Goal: Transaction & Acquisition: Purchase product/service

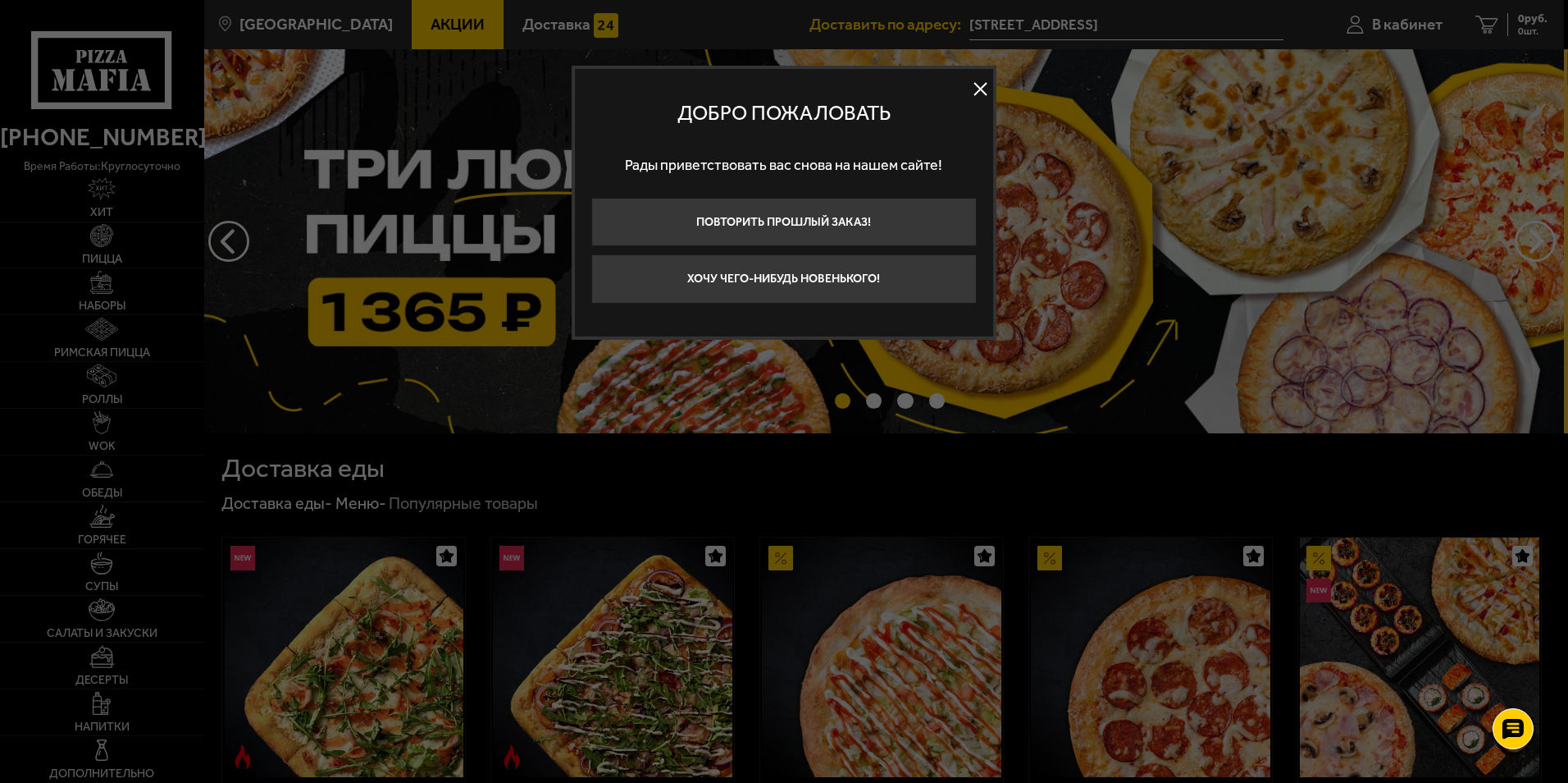
click at [979, 86] on button at bounding box center [981, 89] width 25 height 25
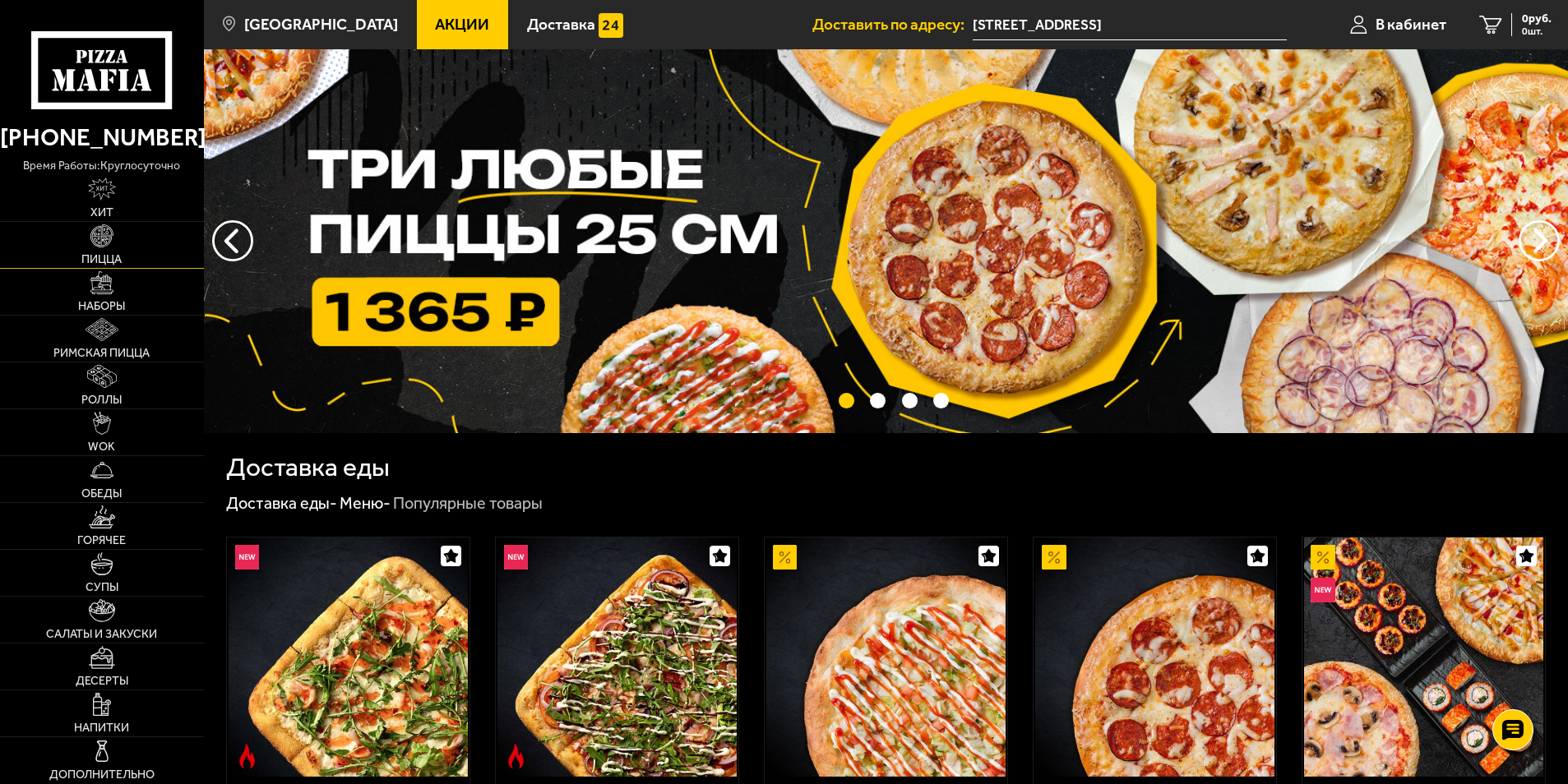
click at [121, 237] on link "Пицца" at bounding box center [102, 244] width 203 height 46
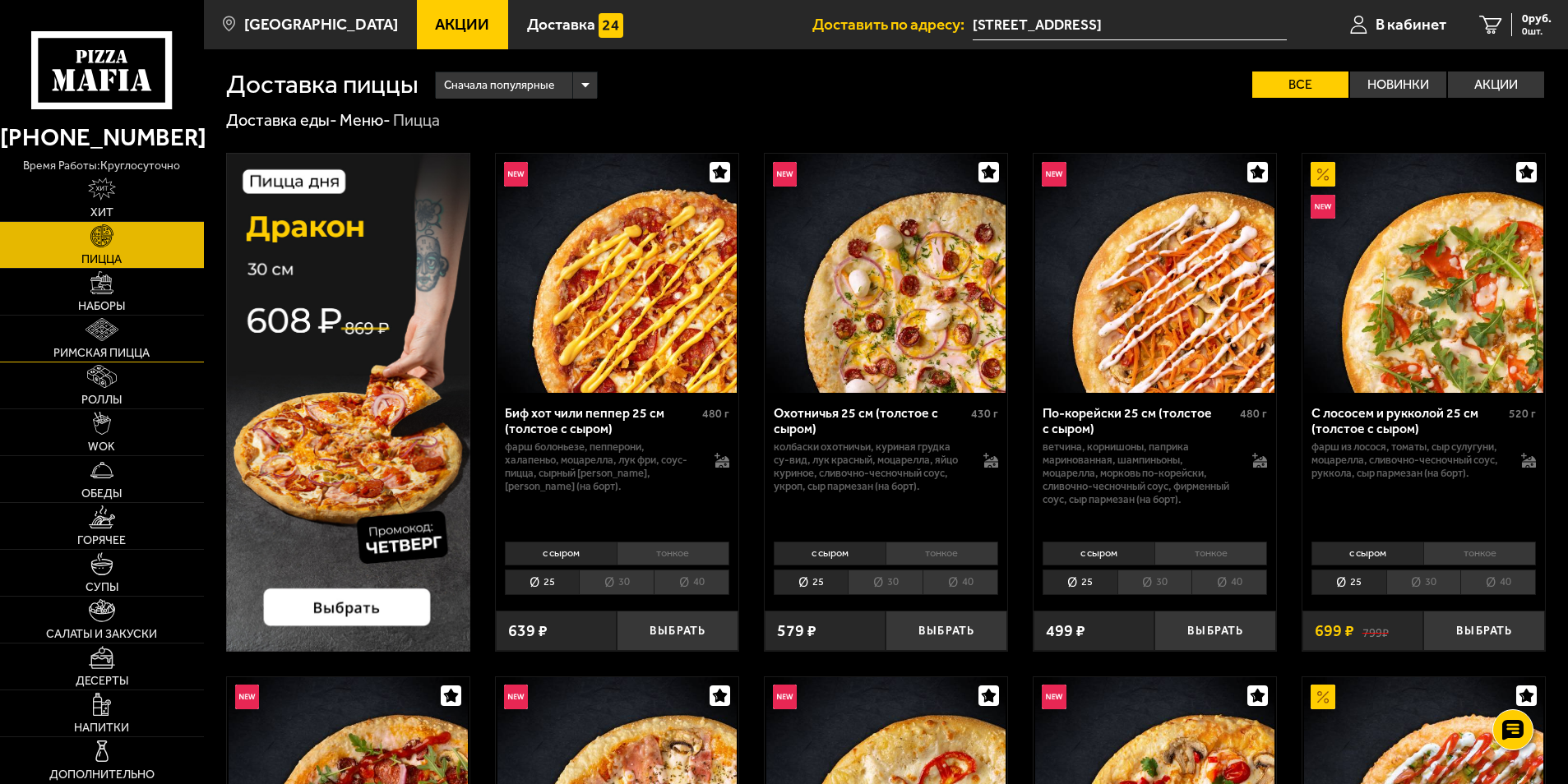
click at [100, 332] on img at bounding box center [102, 330] width 33 height 23
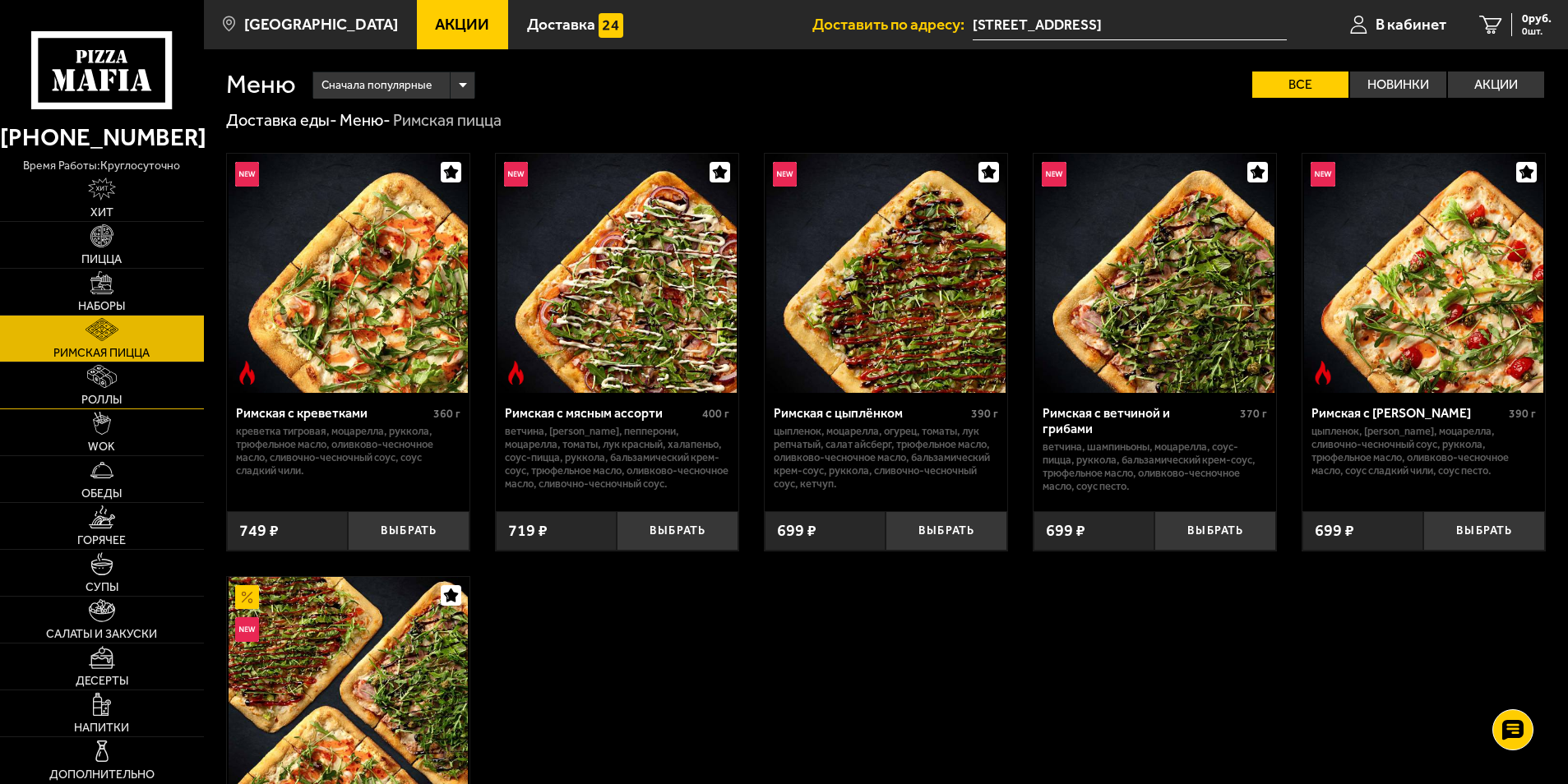
click at [99, 369] on img at bounding box center [102, 376] width 29 height 23
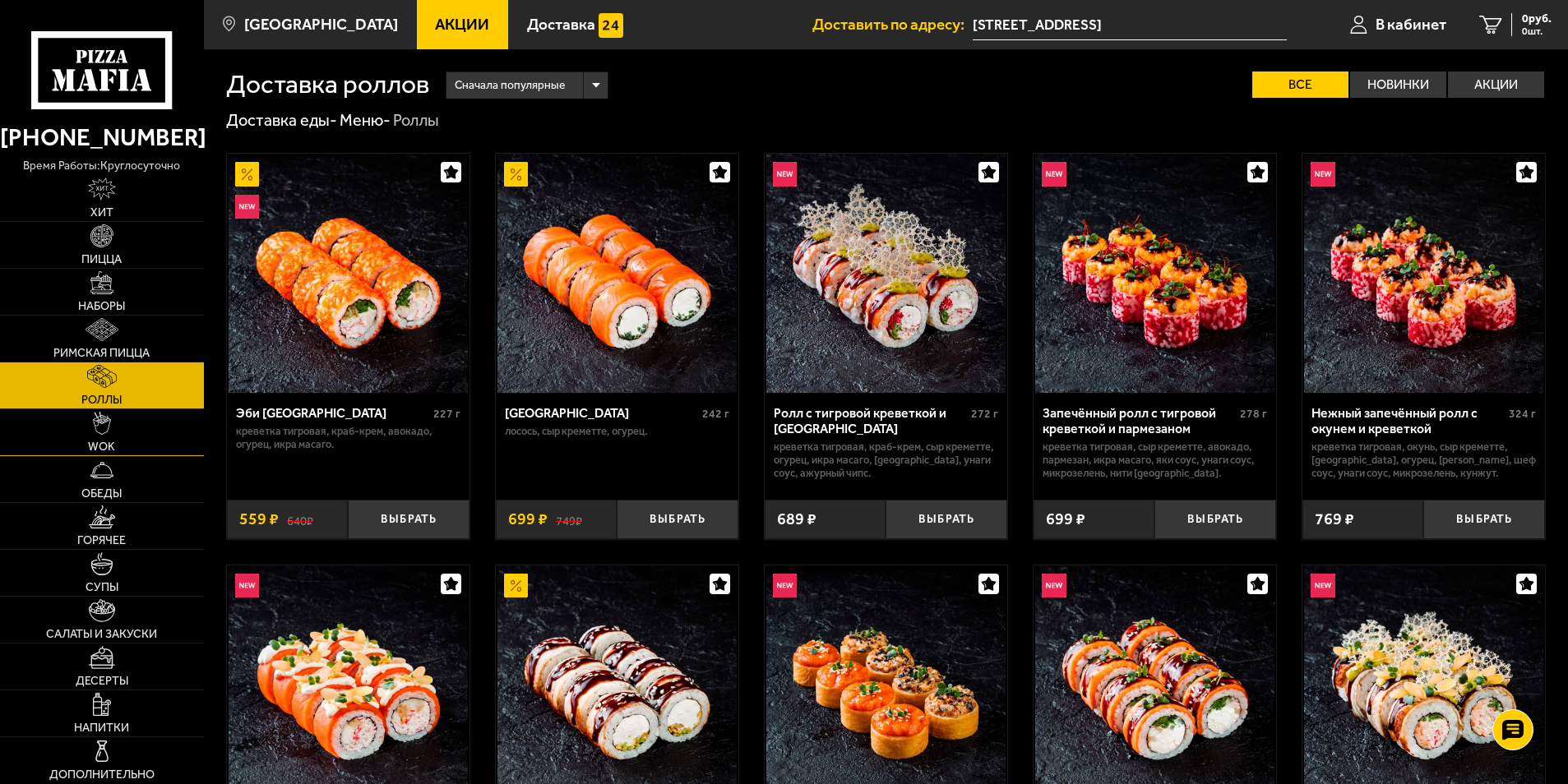
click at [107, 420] on img at bounding box center [102, 423] width 18 height 23
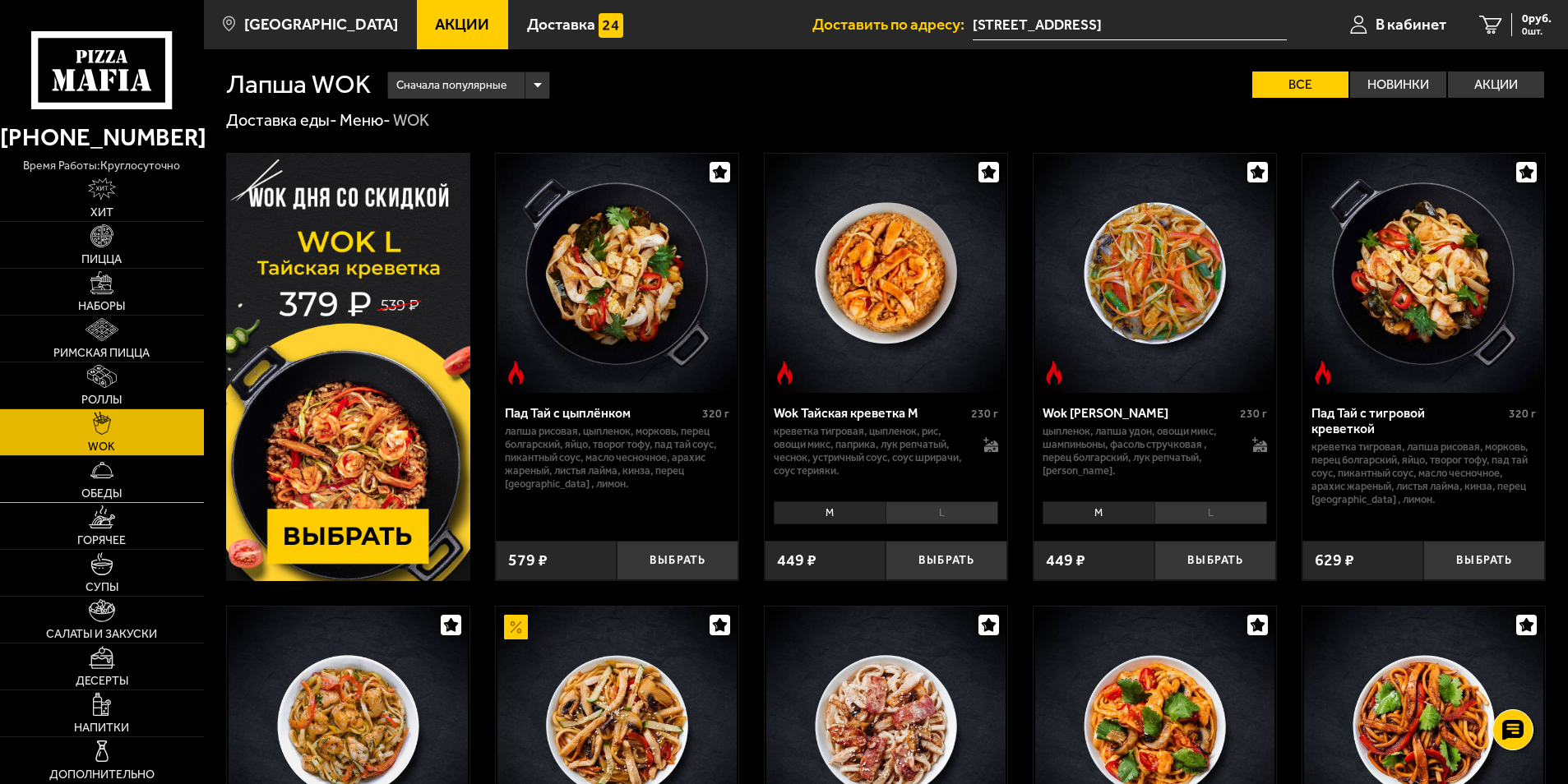
click at [111, 471] on img at bounding box center [102, 469] width 23 height 23
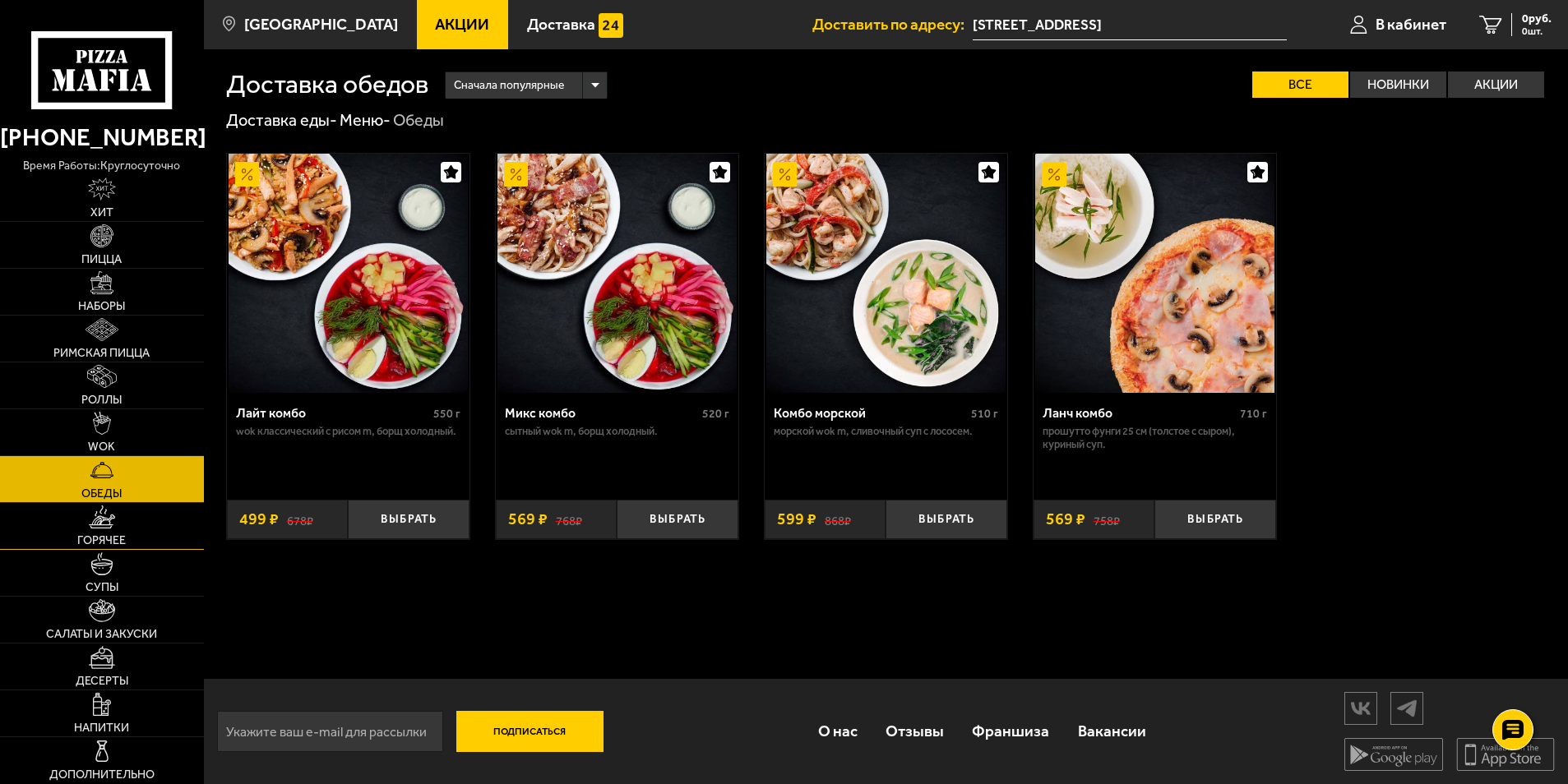
click at [102, 535] on span "Горячее" at bounding box center [101, 541] width 48 height 11
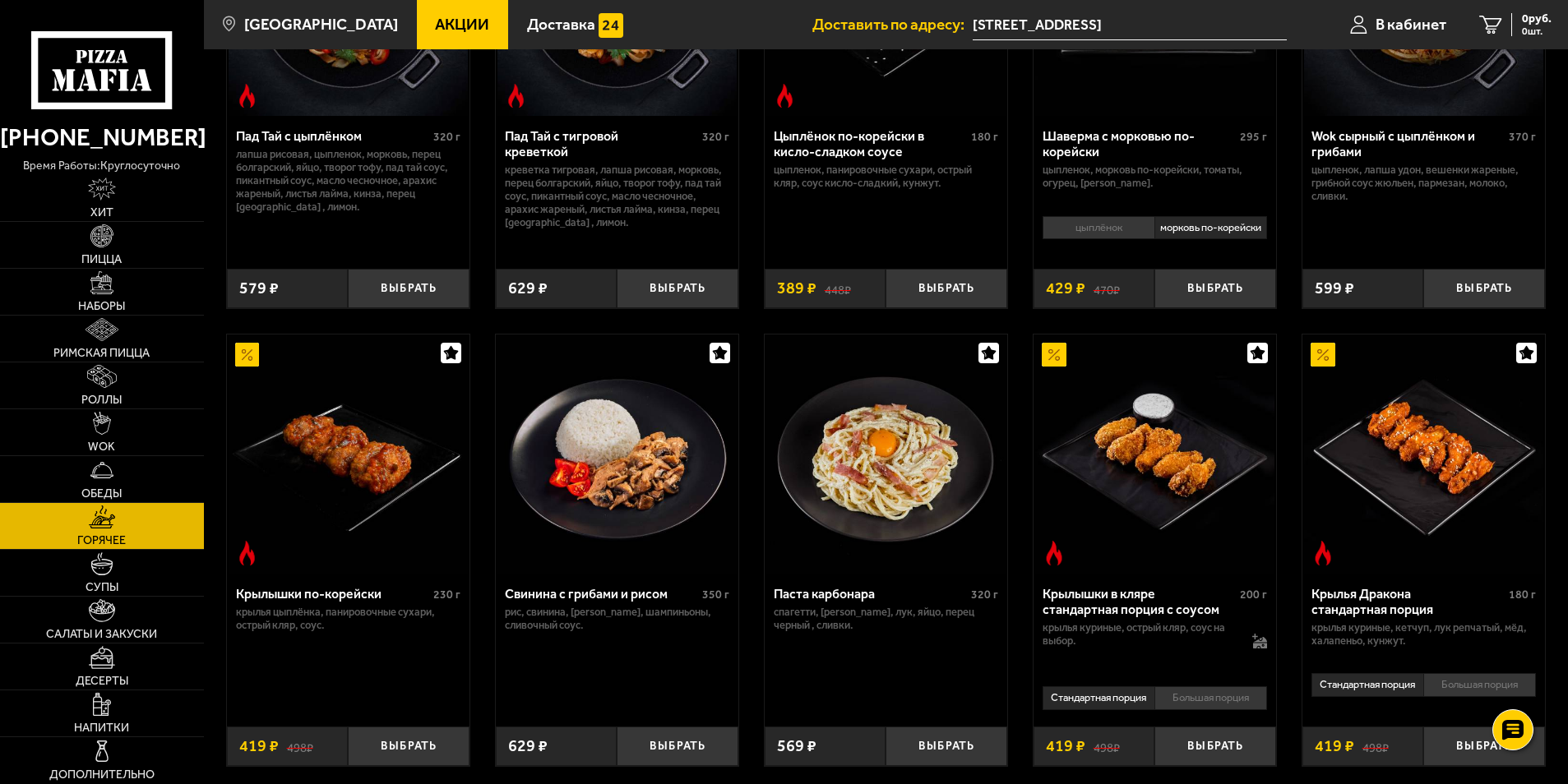
scroll to position [329, 0]
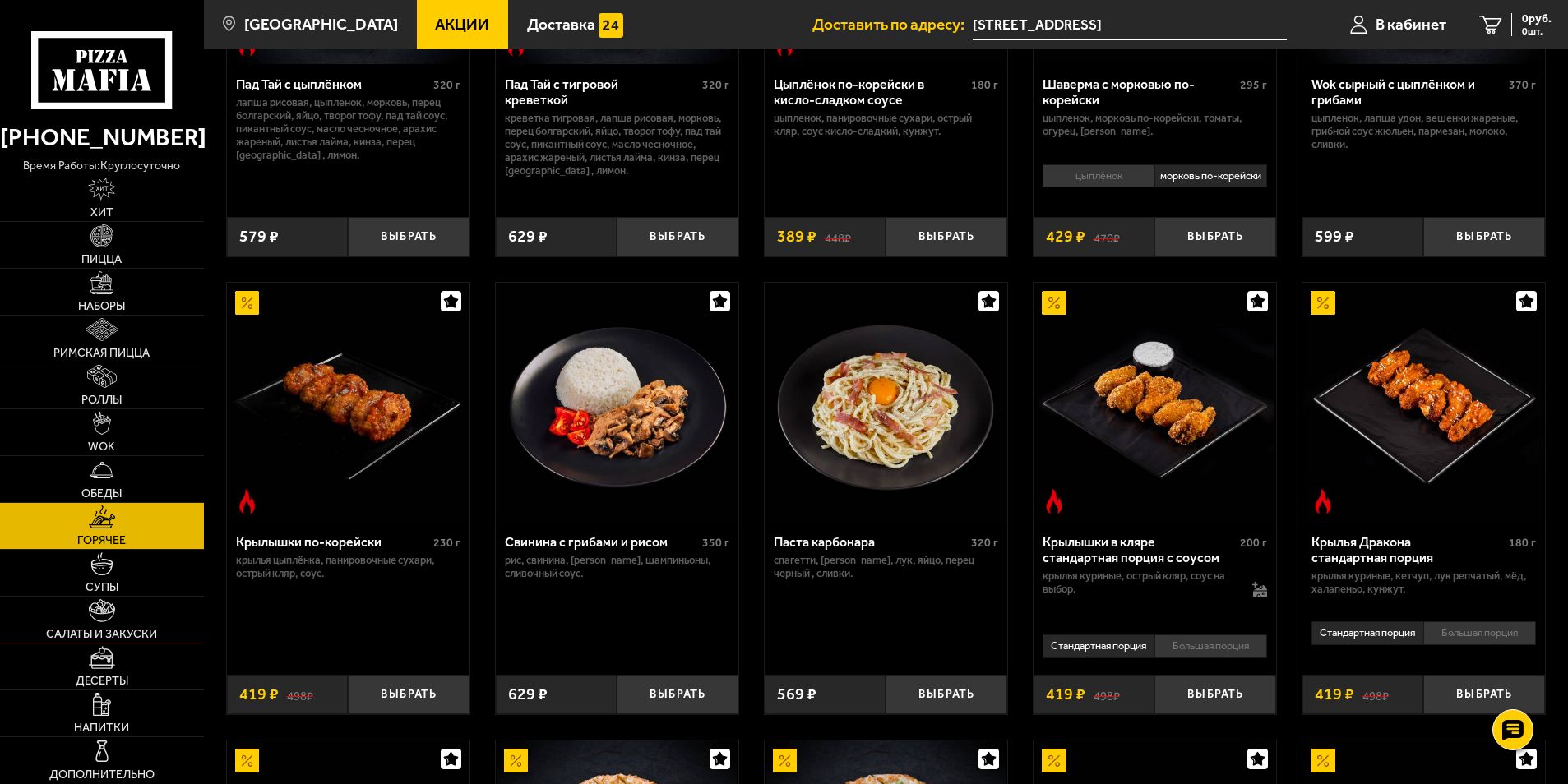
click at [107, 619] on img at bounding box center [102, 610] width 27 height 23
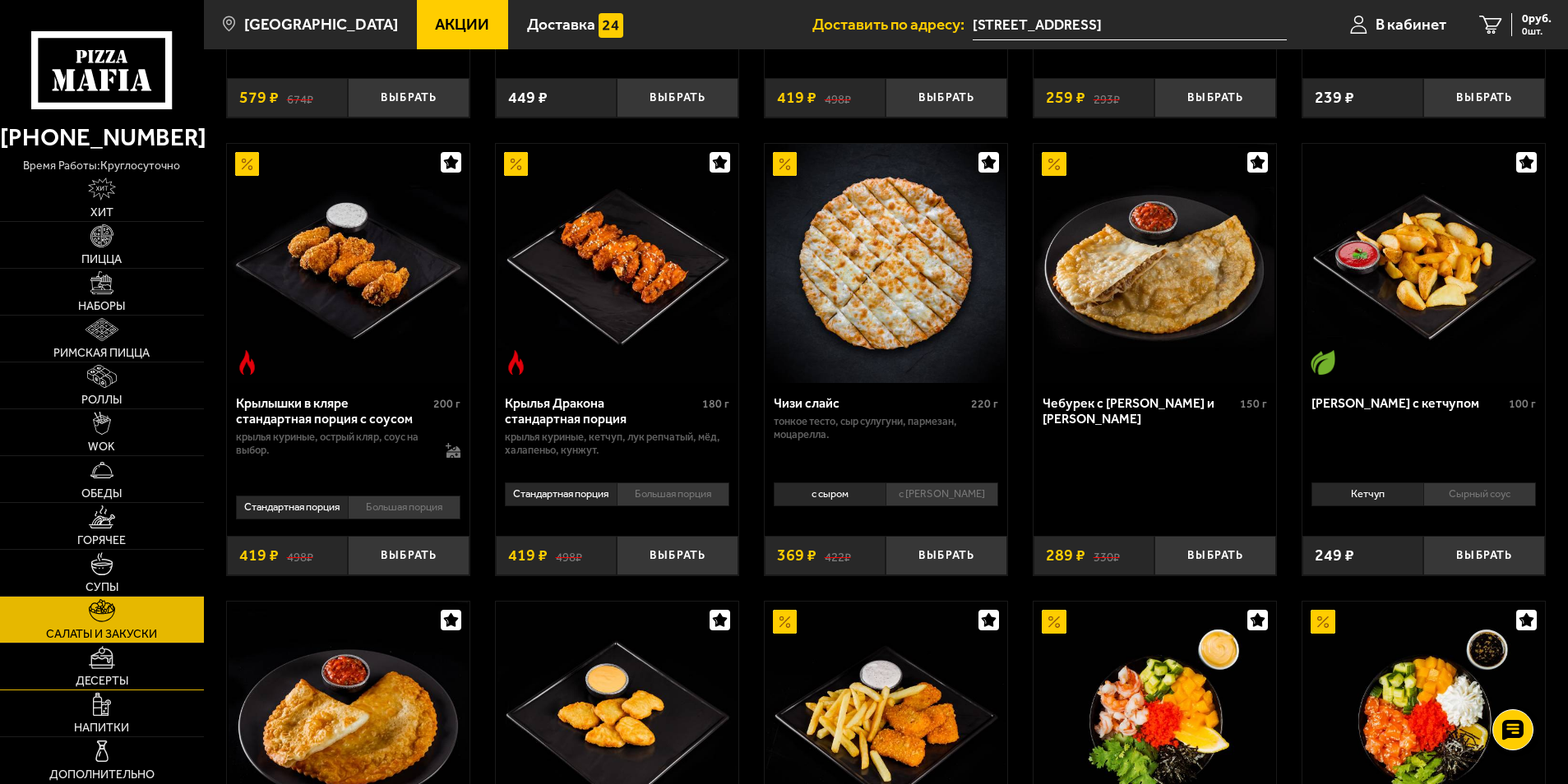
scroll to position [493, 0]
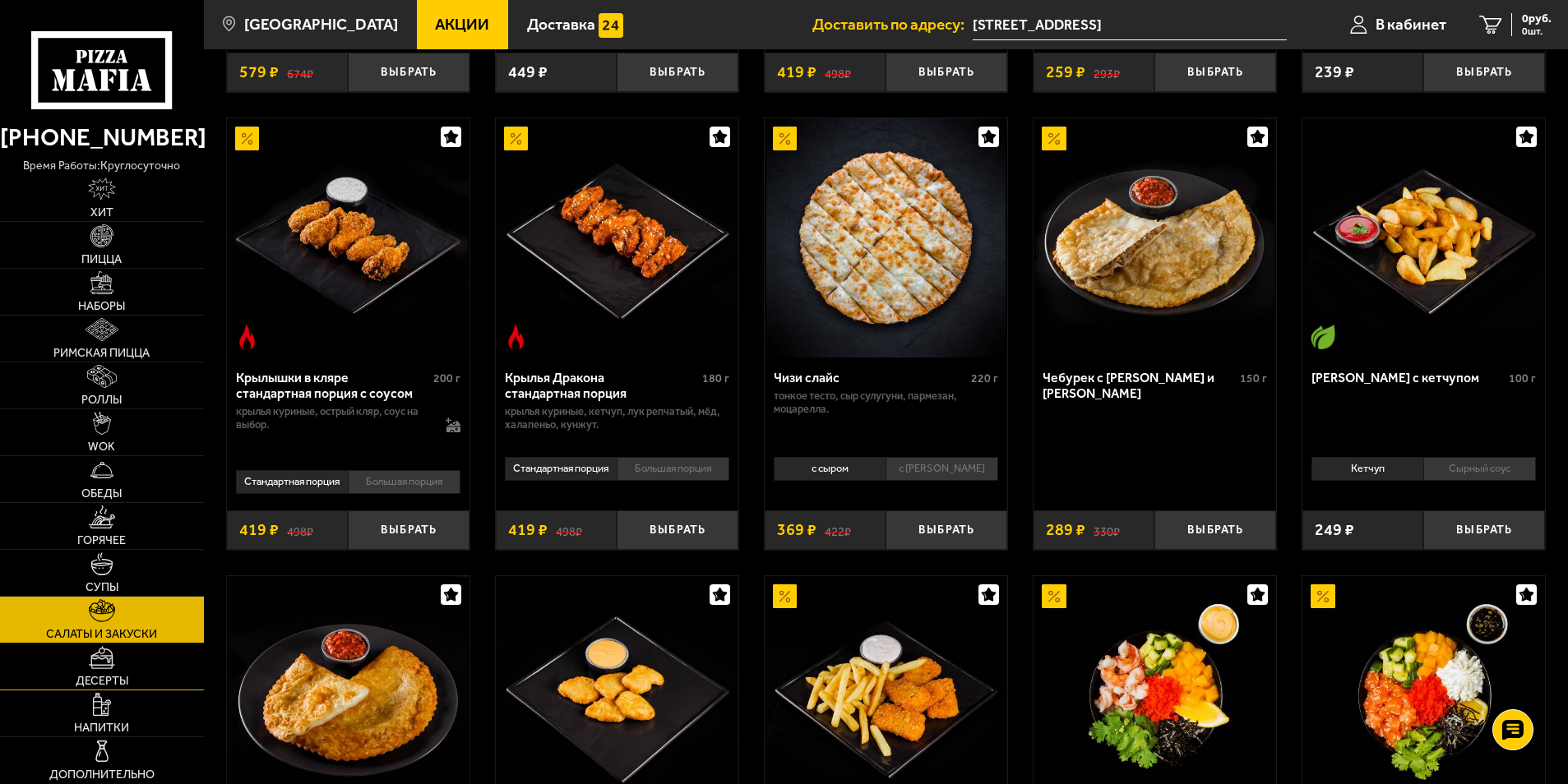
click at [108, 659] on img at bounding box center [101, 658] width 26 height 23
